Goal: Task Accomplishment & Management: Use online tool/utility

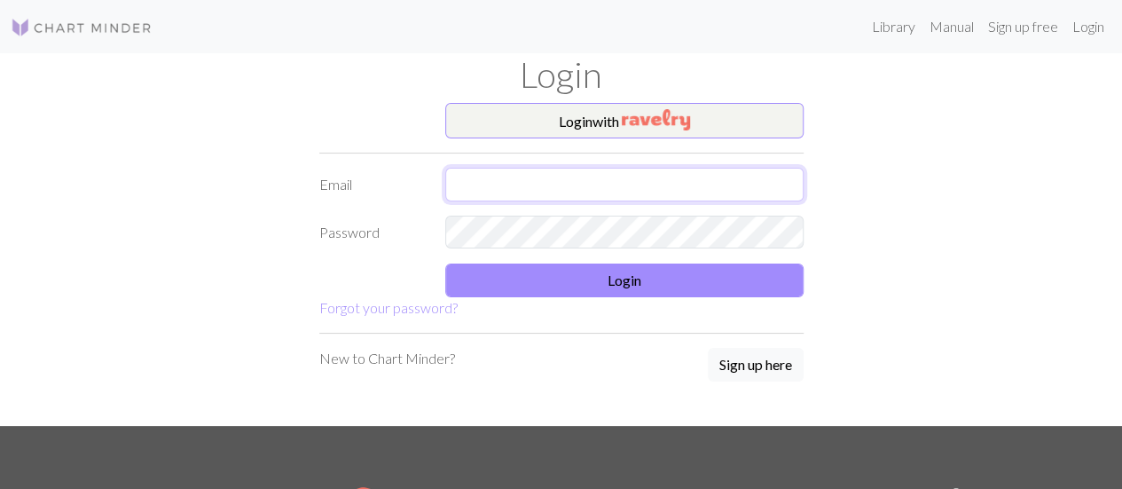
click at [474, 184] on input "text" at bounding box center [624, 185] width 358 height 34
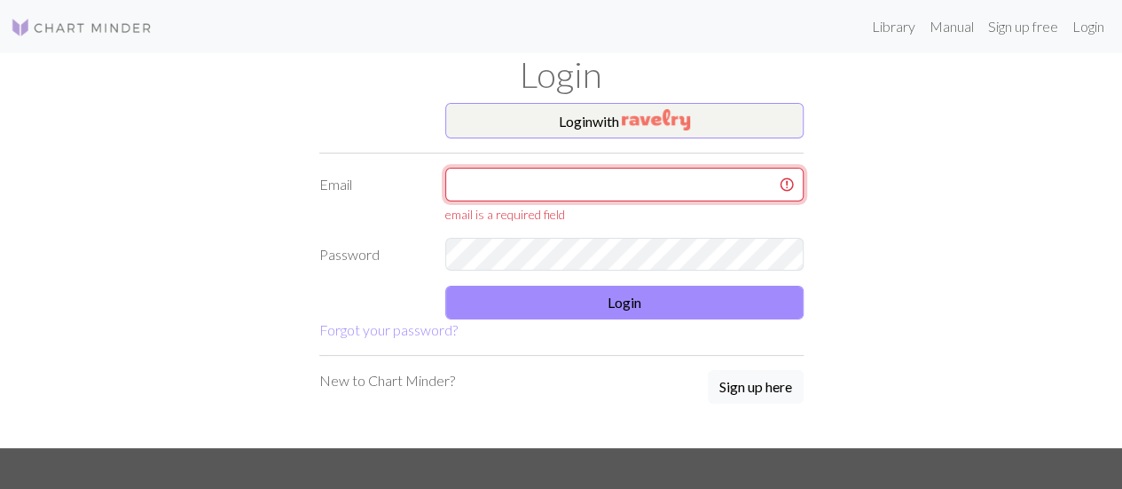
paste input "pienikasity"
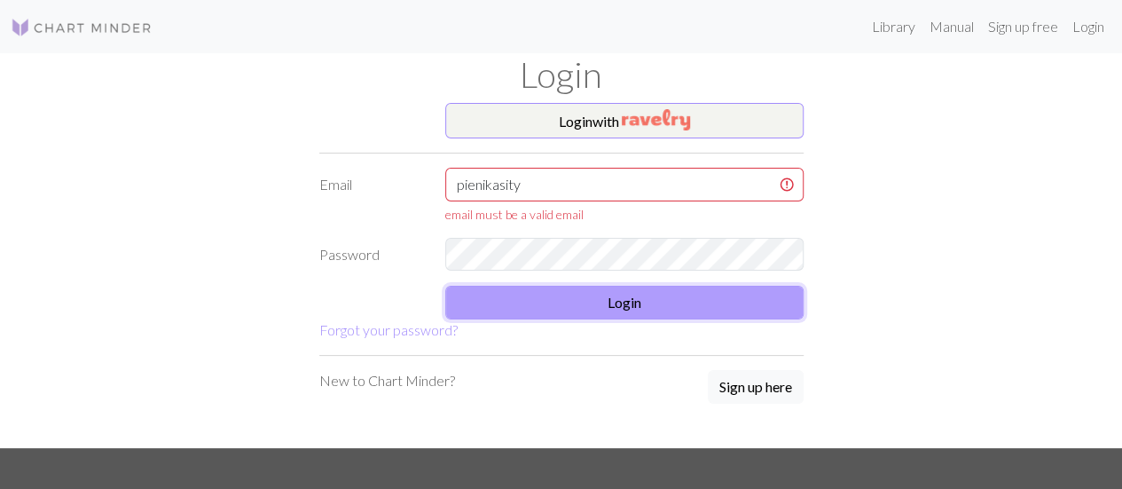
click at [476, 307] on button "Login" at bounding box center [624, 303] width 358 height 34
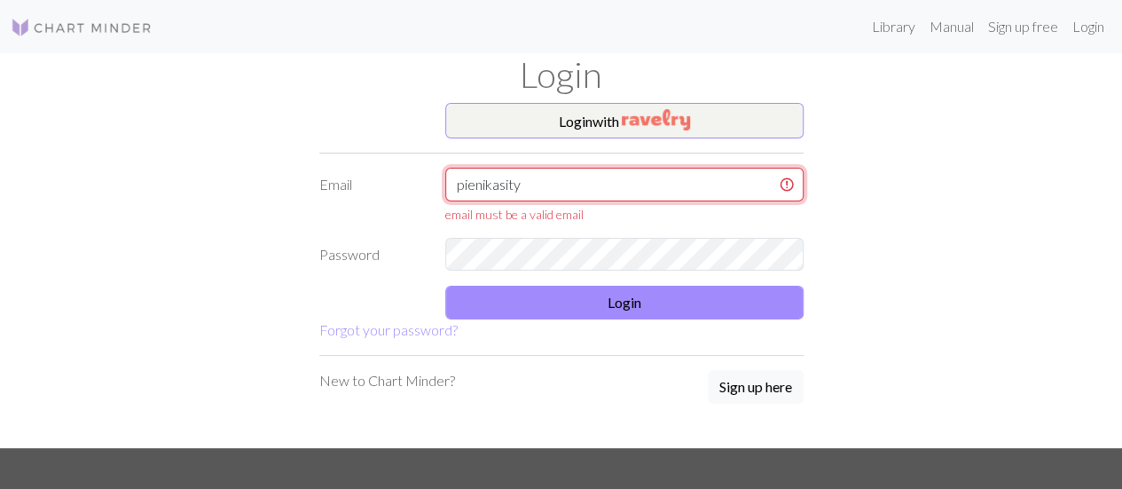
click at [536, 185] on input "pienikasity" at bounding box center [624, 185] width 358 height 34
type input "p"
click at [536, 185] on input "text" at bounding box center [624, 185] width 358 height 34
type input "[EMAIL_ADDRESS][DOMAIN_NAME]"
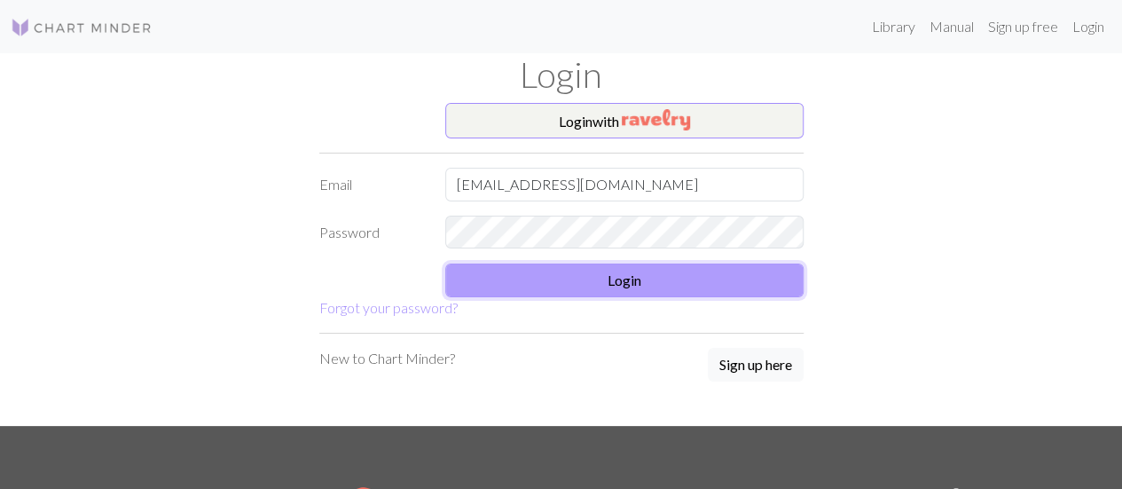
click at [616, 281] on button "Login" at bounding box center [624, 280] width 358 height 34
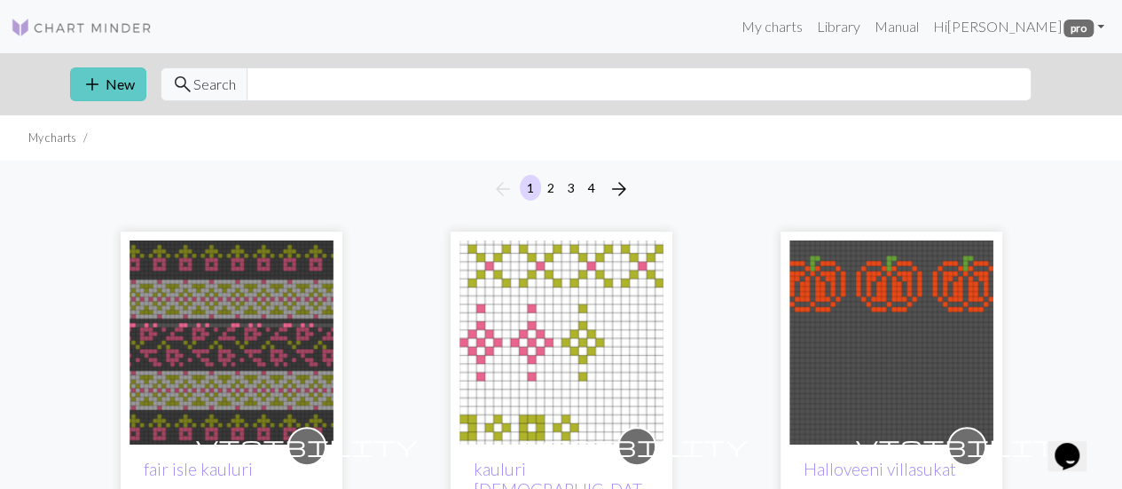
click at [119, 88] on button "add New" at bounding box center [108, 84] width 76 height 34
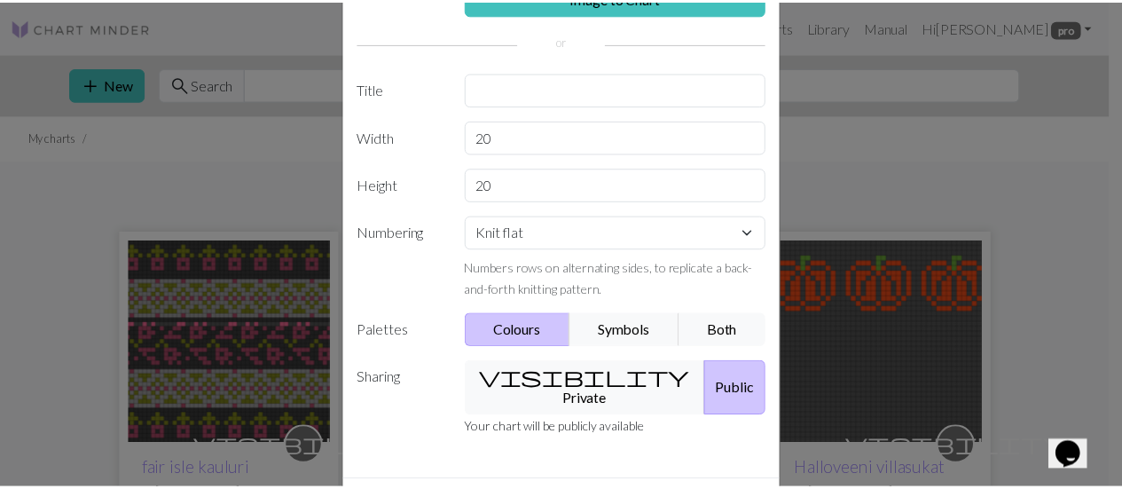
scroll to position [83, 0]
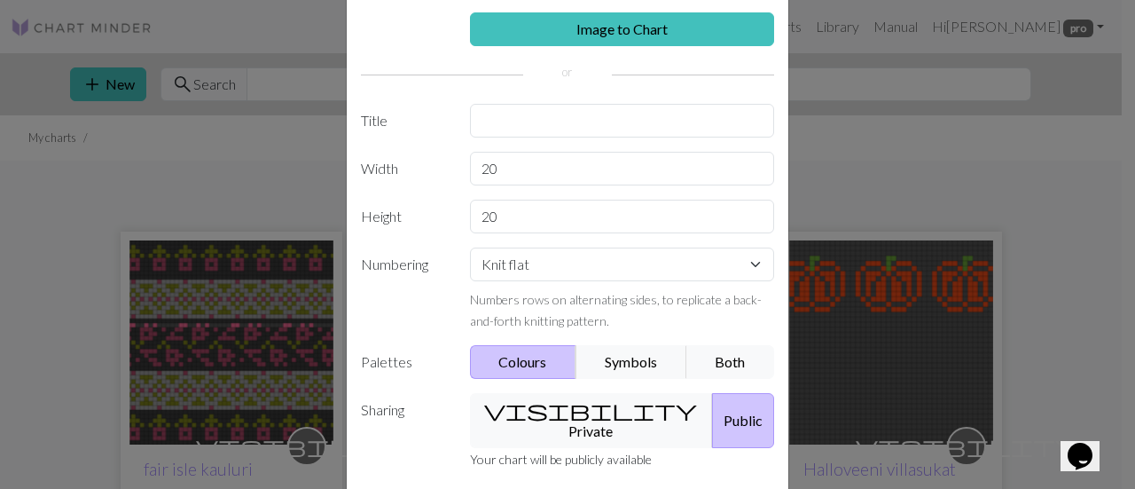
click at [1121, 237] on div "Create a new chart Image to Chart Title Width 20 Height 20 Numbering Knit flat …" at bounding box center [567, 244] width 1135 height 489
